Goal: Transaction & Acquisition: Purchase product/service

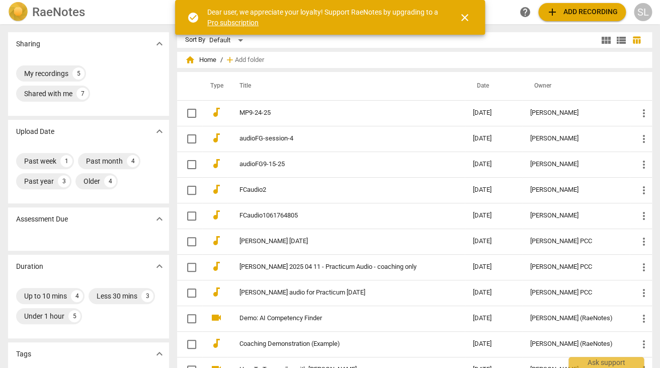
click at [465, 17] on span "close" at bounding box center [465, 18] width 12 height 12
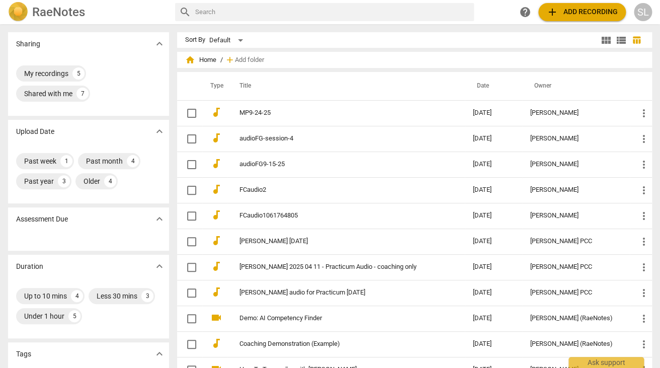
click at [586, 12] on span "add Add recording" at bounding box center [581, 12] width 71 height 12
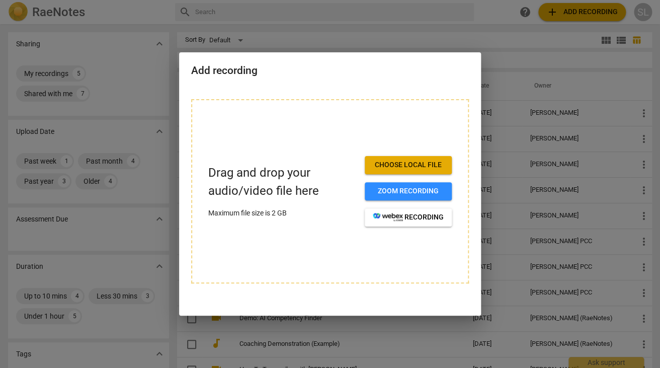
click at [416, 164] on span "Choose local file" at bounding box center [408, 165] width 71 height 10
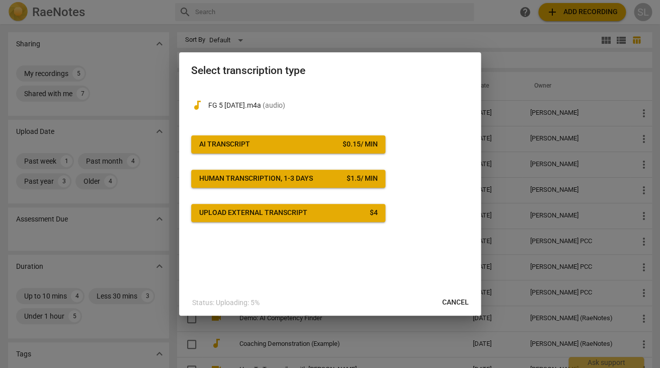
click at [300, 142] on span "AI Transcript $ 0.15 / min" at bounding box center [288, 144] width 178 height 10
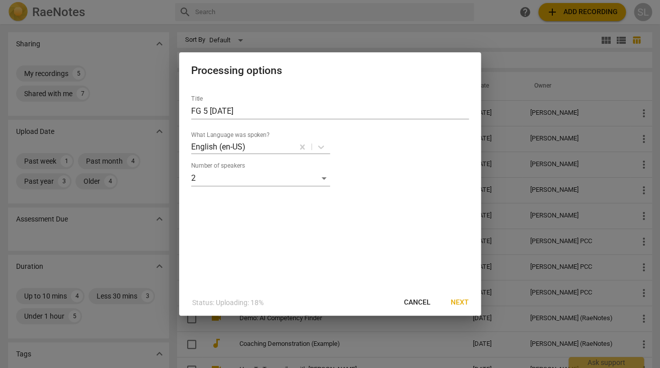
click at [459, 301] on span "Next" at bounding box center [460, 302] width 18 height 10
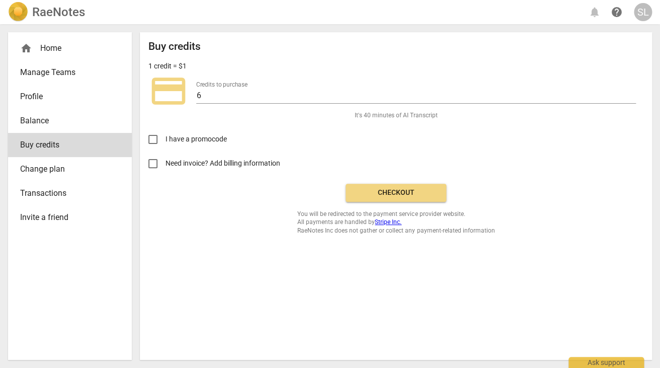
click at [403, 196] on span "Checkout" at bounding box center [396, 193] width 85 height 10
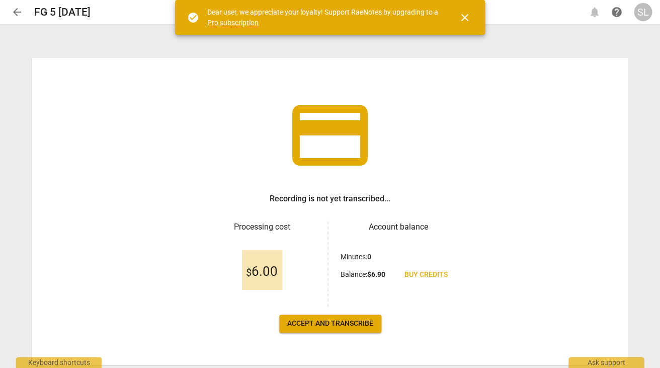
click at [332, 325] on span "Accept and transcribe" at bounding box center [330, 323] width 86 height 10
